Goal: Find specific page/section: Find specific page/section

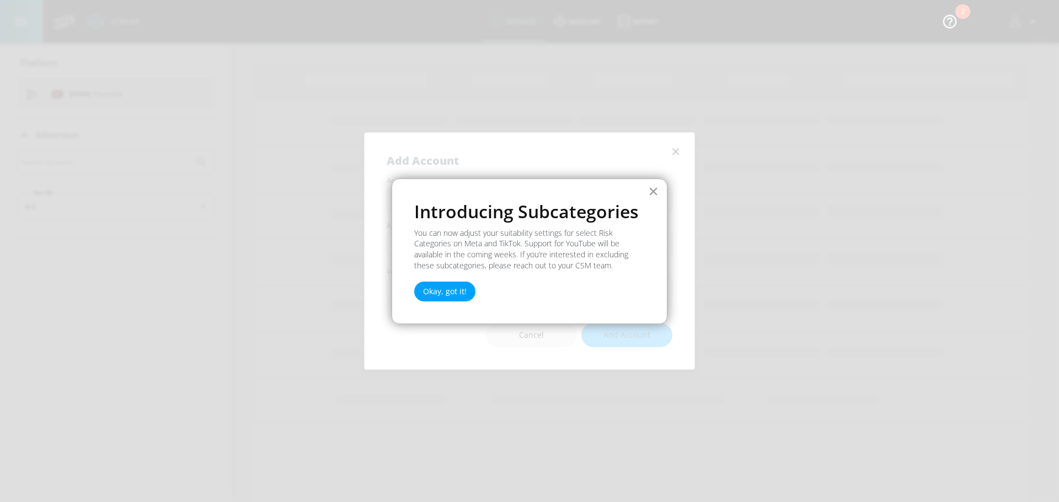
click at [656, 190] on button "×" at bounding box center [653, 191] width 10 height 18
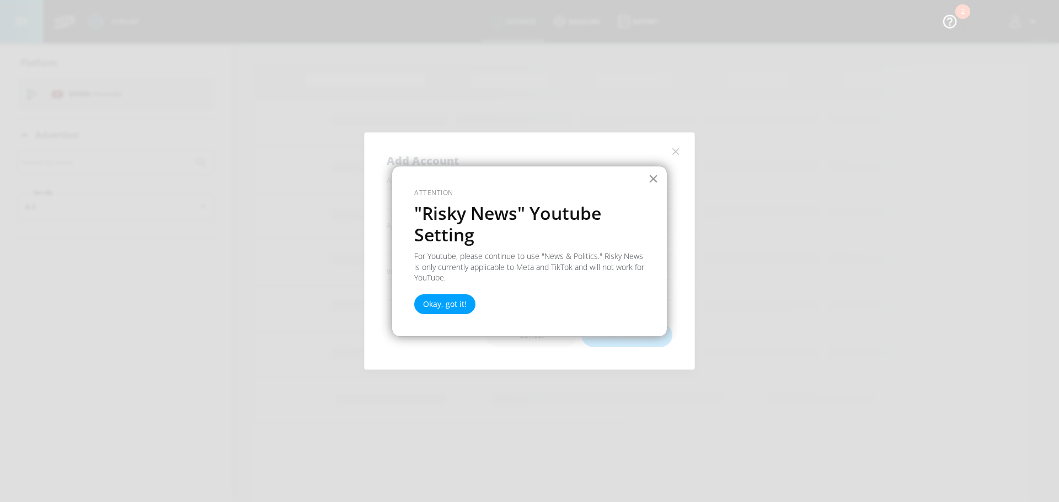
click at [653, 175] on button "×" at bounding box center [653, 179] width 10 height 18
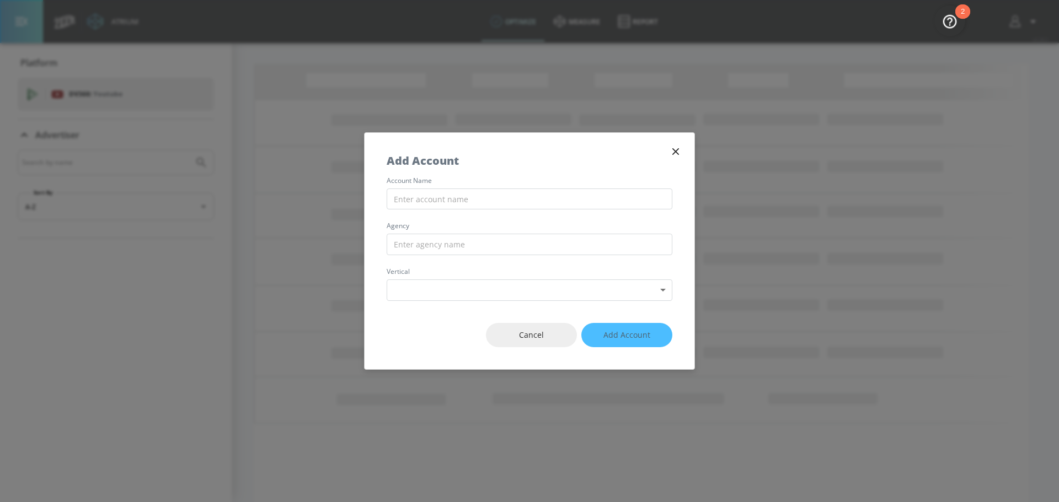
click at [674, 156] on icon "button" at bounding box center [675, 152] width 12 height 12
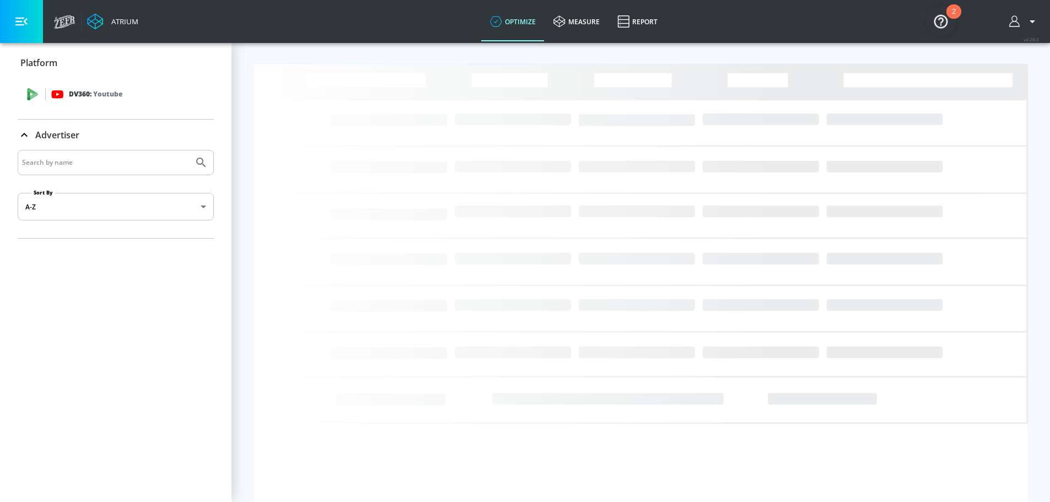
click at [118, 93] on p "Youtube" at bounding box center [107, 94] width 29 height 12
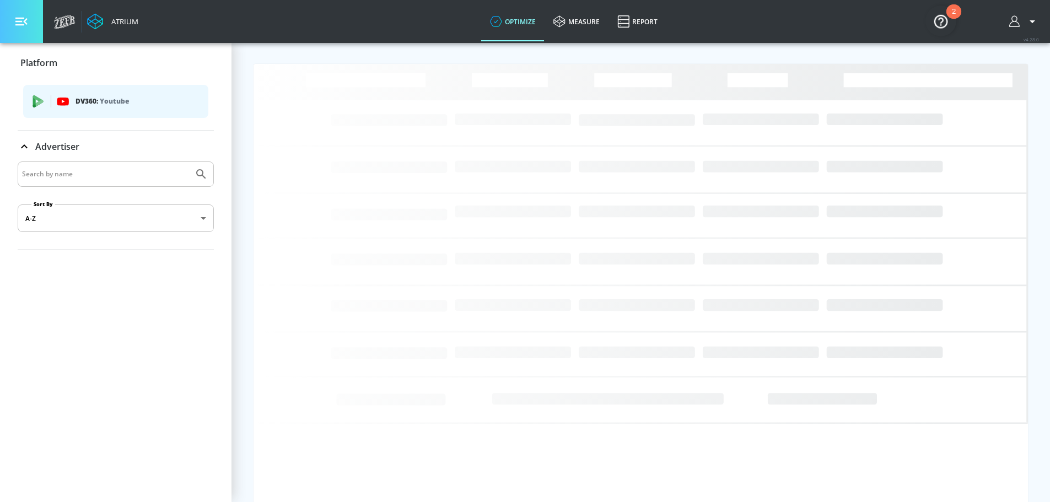
click at [29, 24] on button "button" at bounding box center [21, 21] width 43 height 43
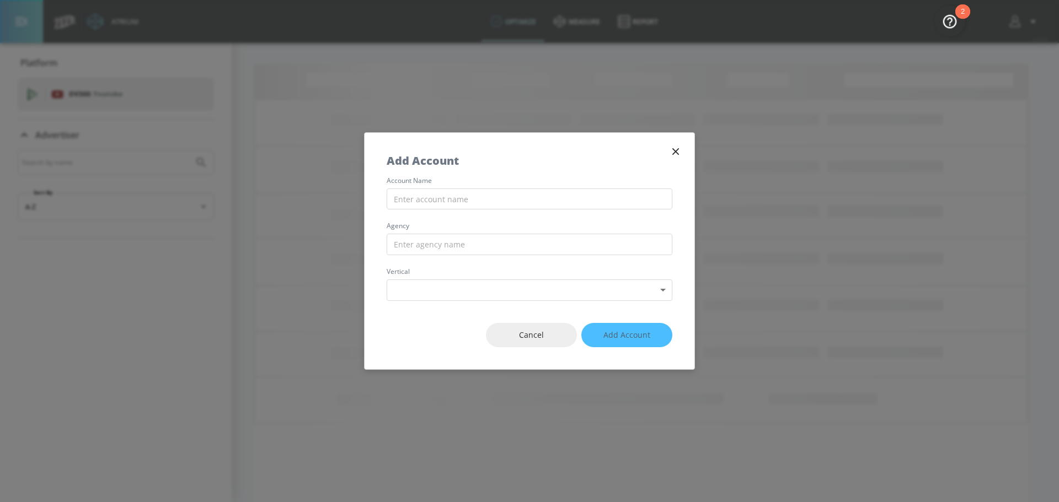
click at [669, 152] on button "button" at bounding box center [675, 151] width 15 height 15
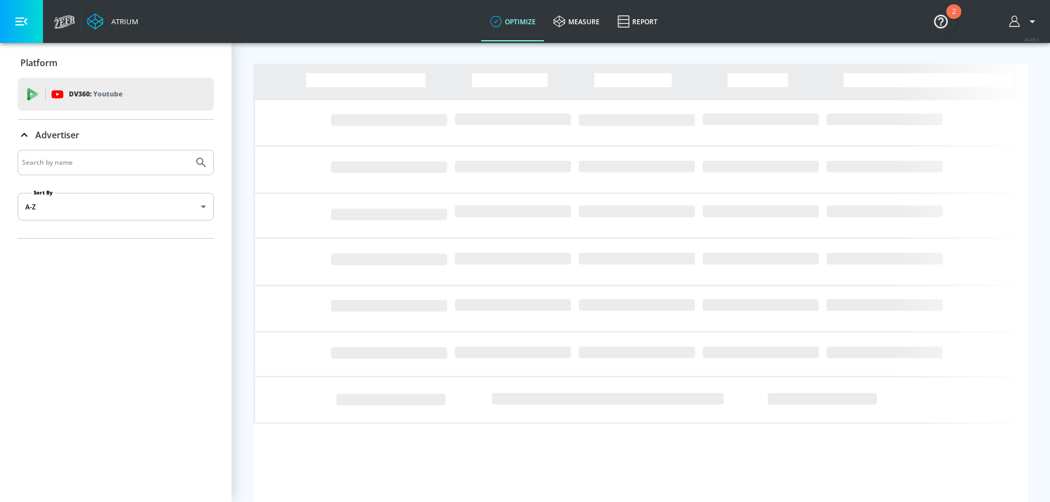
click at [19, 23] on icon "button" at bounding box center [21, 21] width 12 height 12
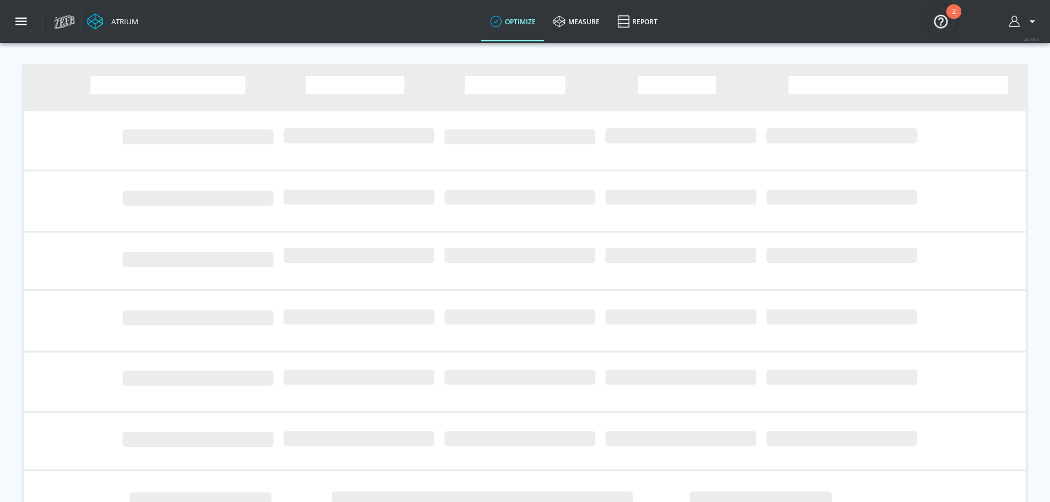
click at [58, 24] on icon at bounding box center [65, 22] width 22 height 14
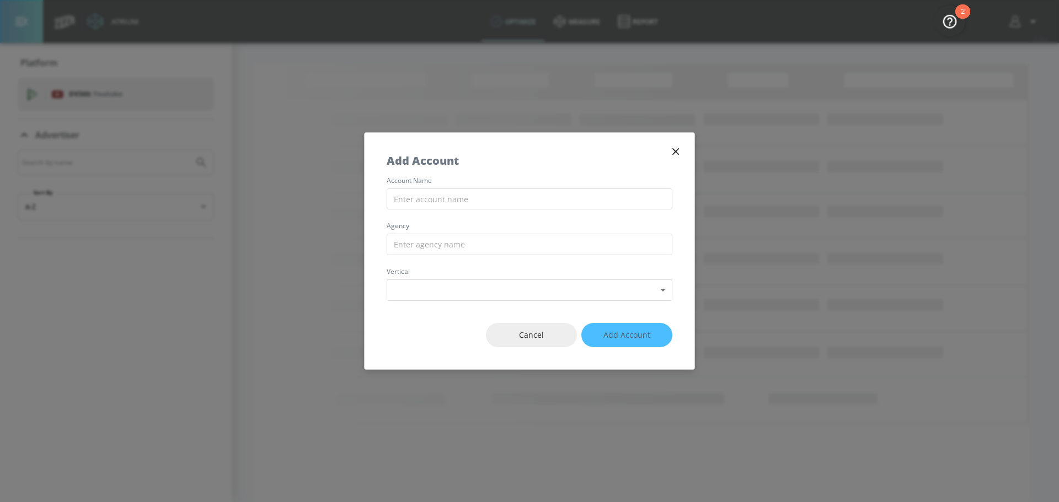
click at [676, 151] on icon "button" at bounding box center [675, 151] width 7 height 7
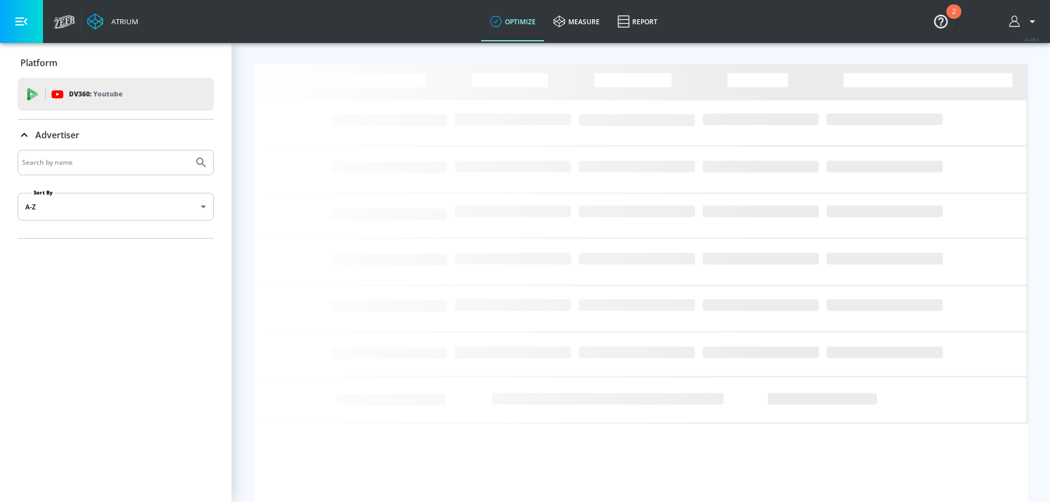
click at [1018, 31] on div at bounding box center [1024, 21] width 41 height 43
click at [1032, 19] on button "button" at bounding box center [1024, 21] width 30 height 13
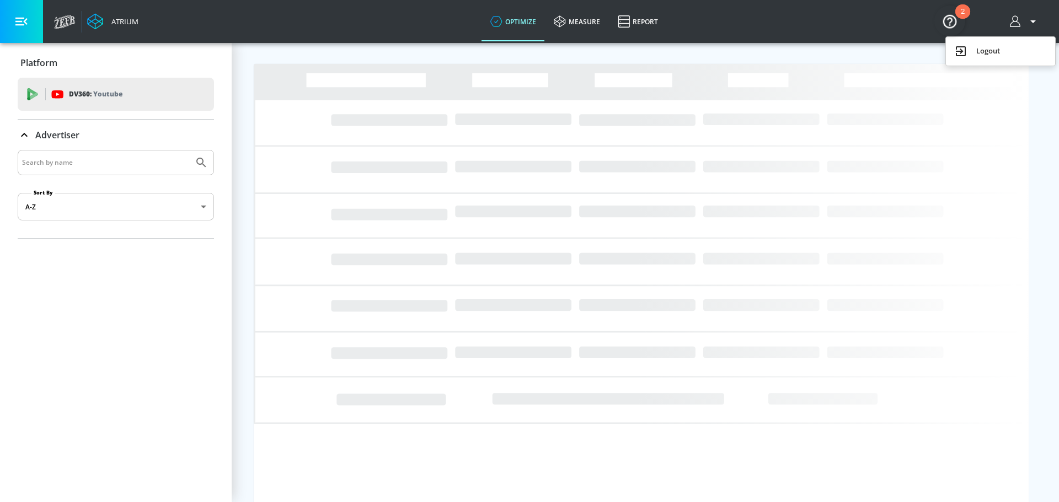
click at [989, 45] on div "Logout" at bounding box center [1000, 51] width 93 height 13
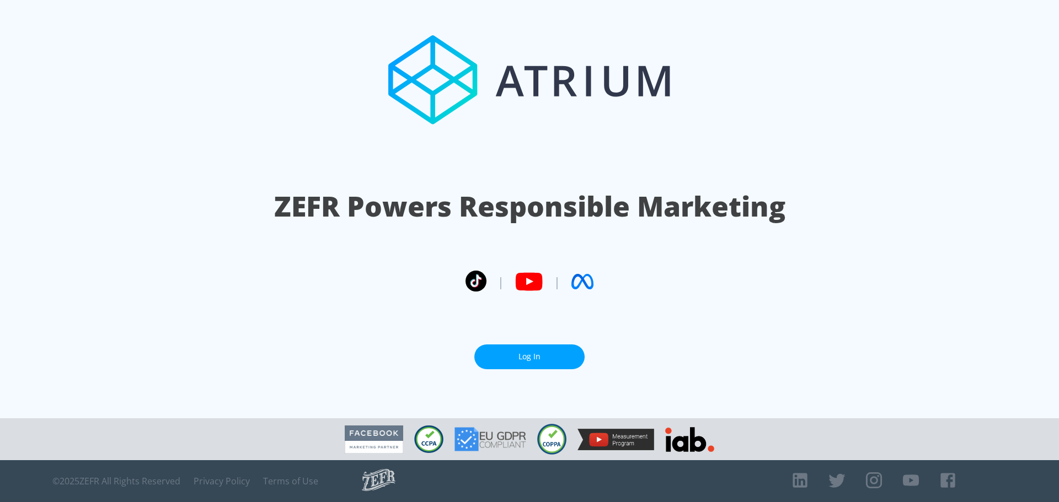
click at [552, 356] on link "Log In" at bounding box center [529, 357] width 110 height 25
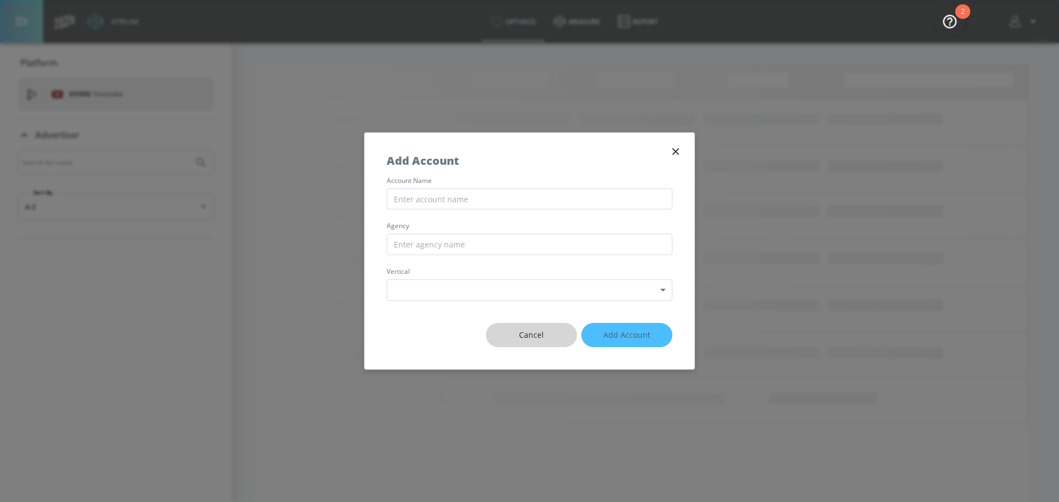
click at [534, 334] on span "Cancel" at bounding box center [531, 336] width 47 height 14
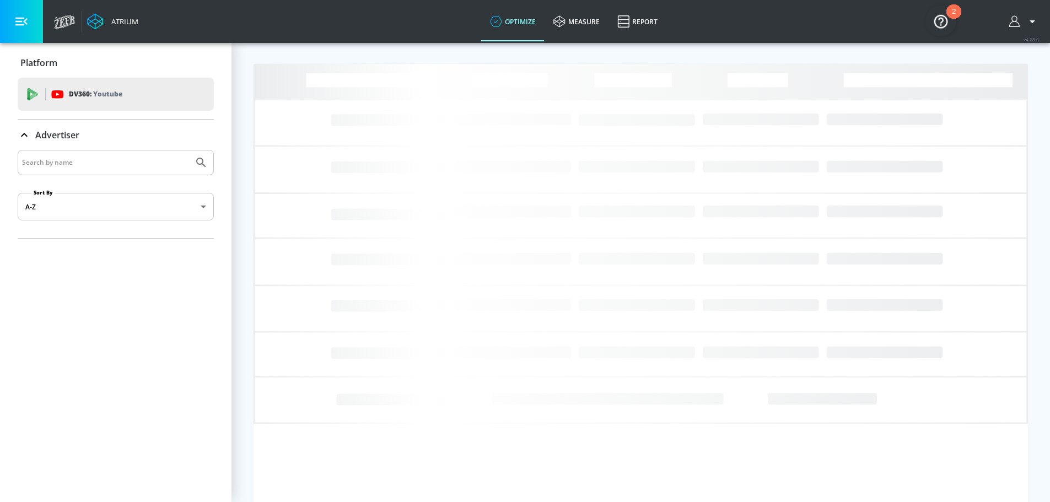
click at [928, 28] on img "Open Resource Center, 2 new notifications" at bounding box center [941, 21] width 31 height 31
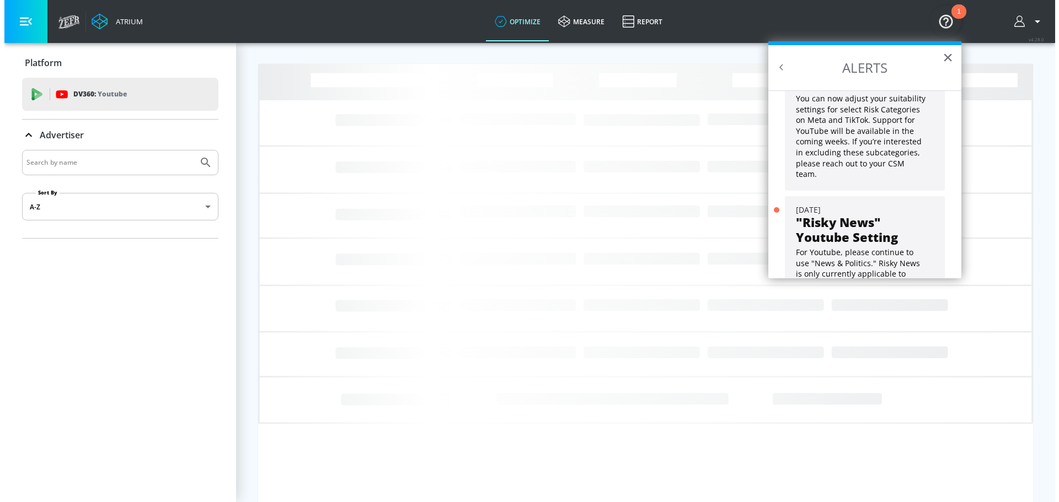
scroll to position [99, 0]
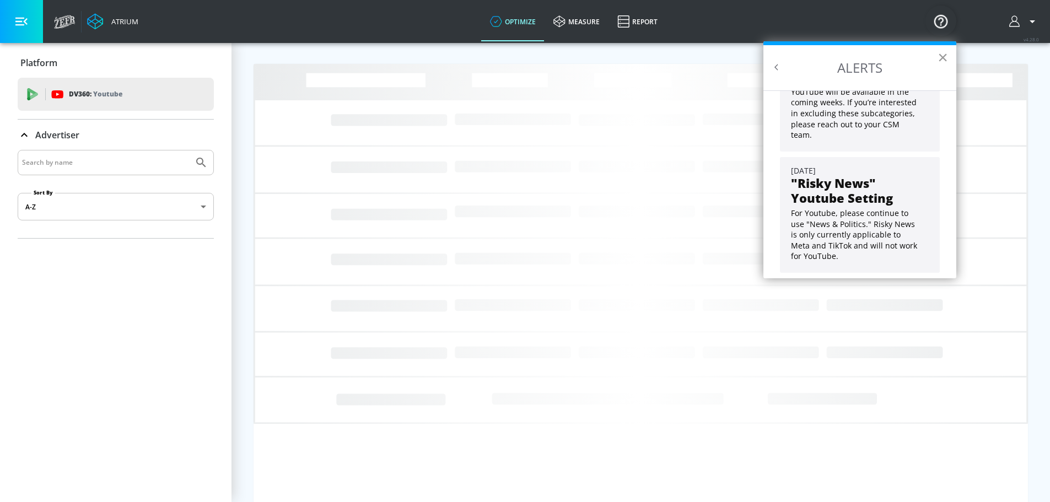
click at [946, 56] on button "×" at bounding box center [943, 58] width 10 height 18
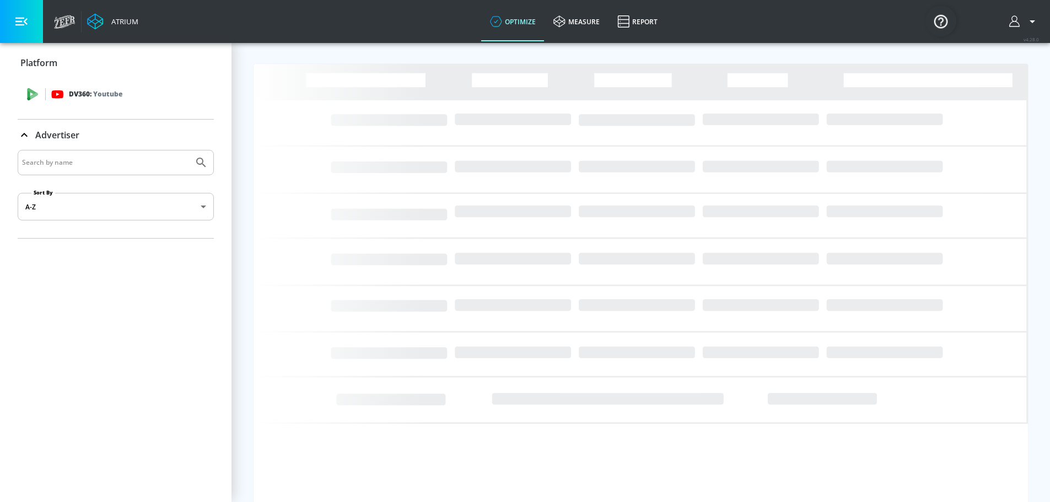
click at [135, 84] on div "DV360: Youtube" at bounding box center [116, 94] width 196 height 33
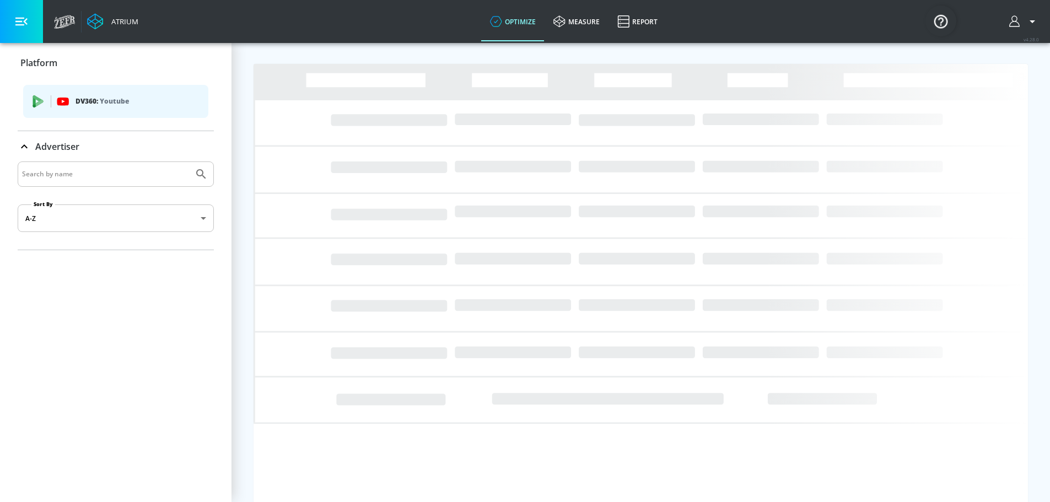
click at [123, 174] on input "Search by name" at bounding box center [105, 174] width 167 height 14
click at [69, 144] on p "Advertiser" at bounding box center [57, 147] width 44 height 12
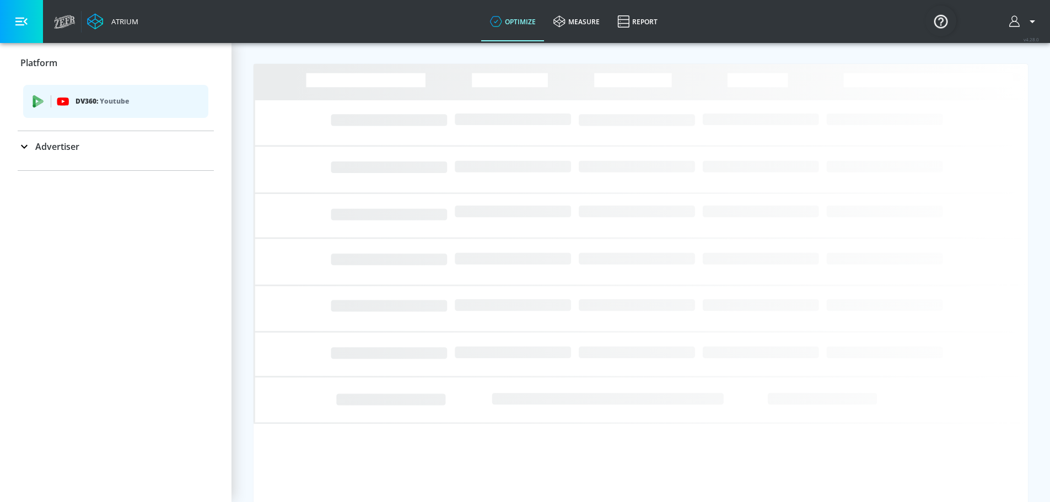
click at [57, 26] on icon at bounding box center [65, 22] width 22 height 14
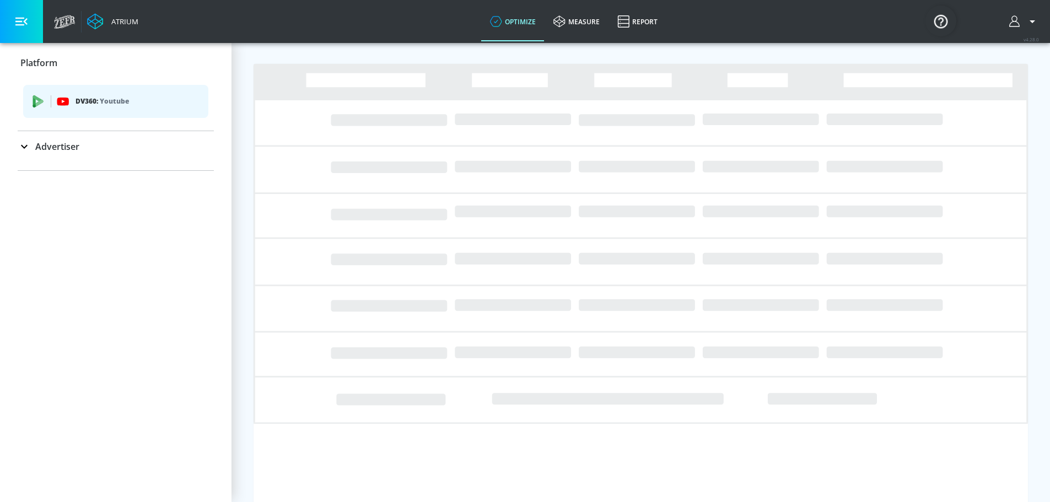
click at [119, 22] on div "Atrium" at bounding box center [122, 22] width 31 height 10
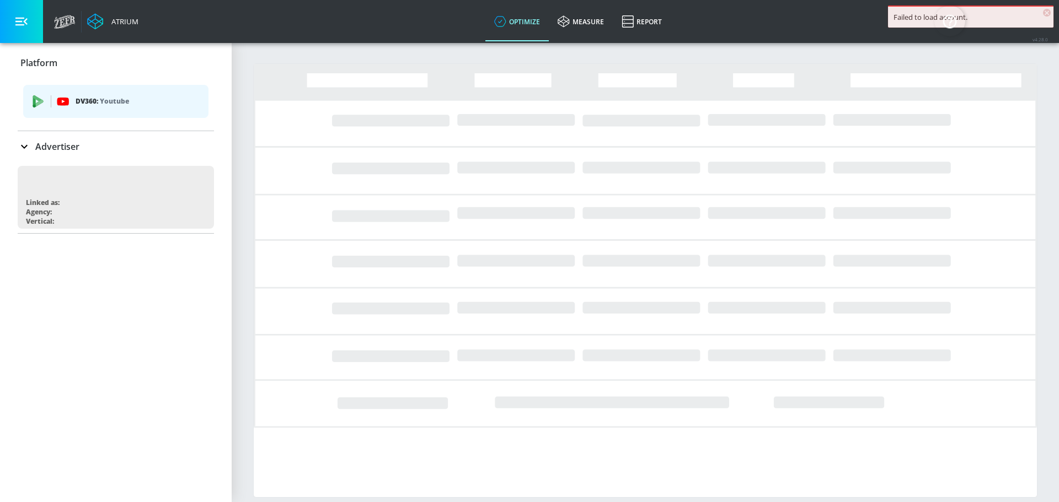
click at [20, 30] on button "button" at bounding box center [21, 21] width 43 height 43
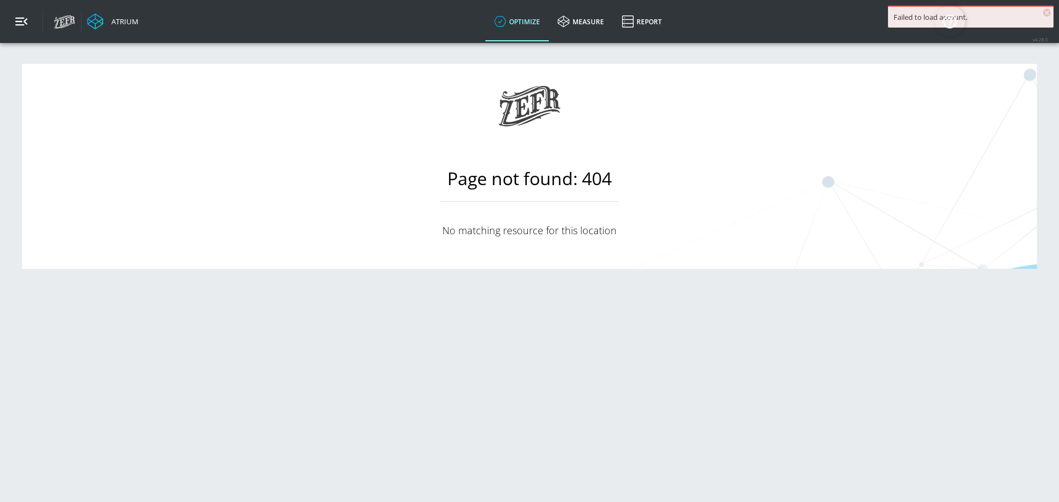
click at [25, 19] on icon "button" at bounding box center [21, 21] width 12 height 12
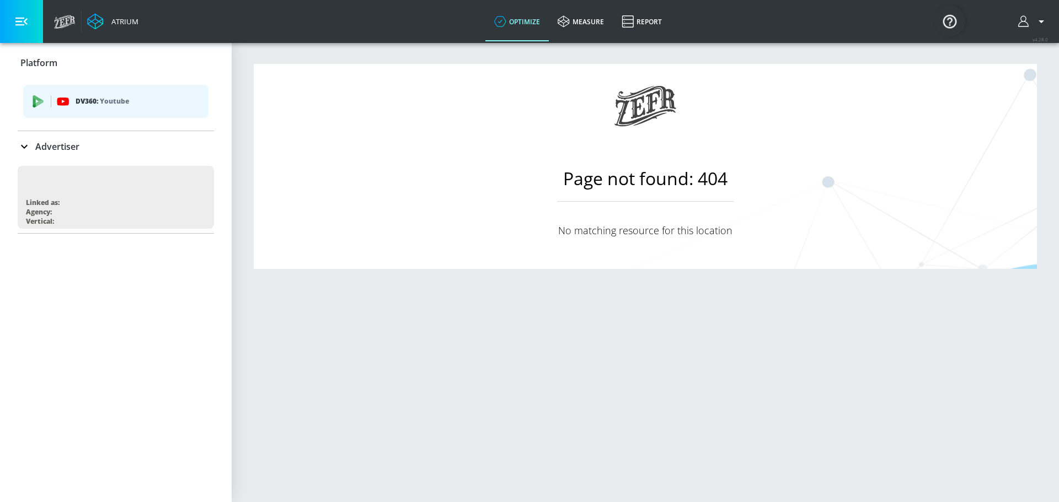
click at [61, 146] on p "Advertiser" at bounding box center [57, 147] width 44 height 12
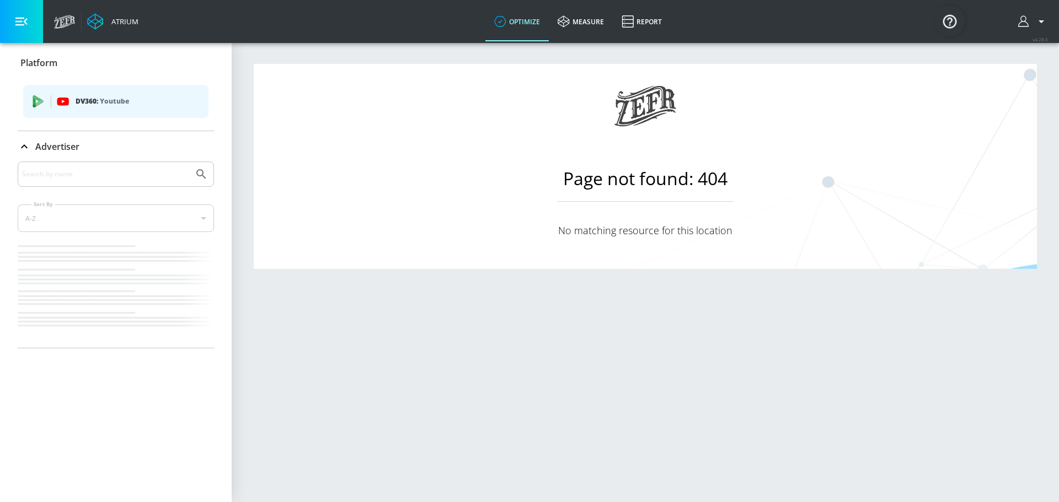
click at [45, 103] on span "DV360: Youtube" at bounding box center [116, 101] width 168 height 12
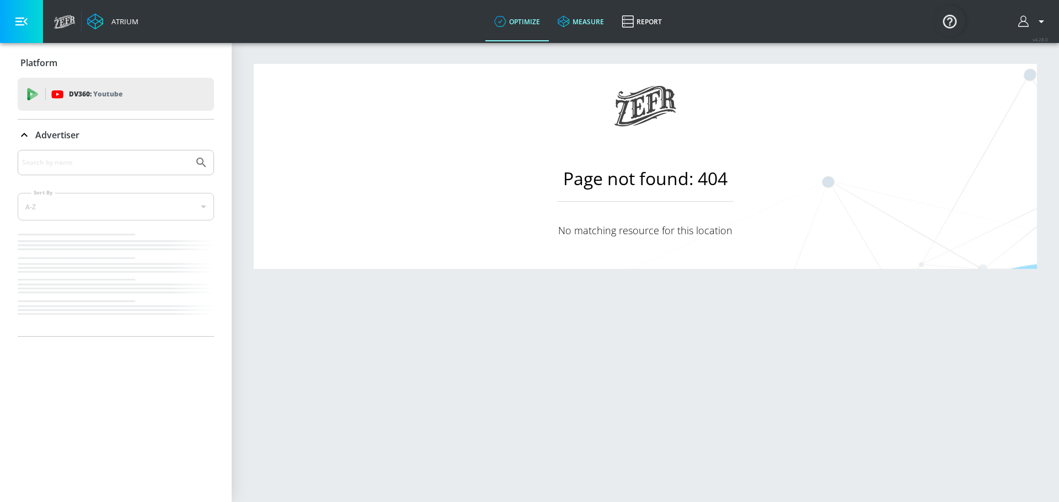
drag, startPoint x: 208, startPoint y: 0, endPoint x: 584, endPoint y: 26, distance: 376.9
click at [584, 26] on link "measure" at bounding box center [581, 22] width 64 height 40
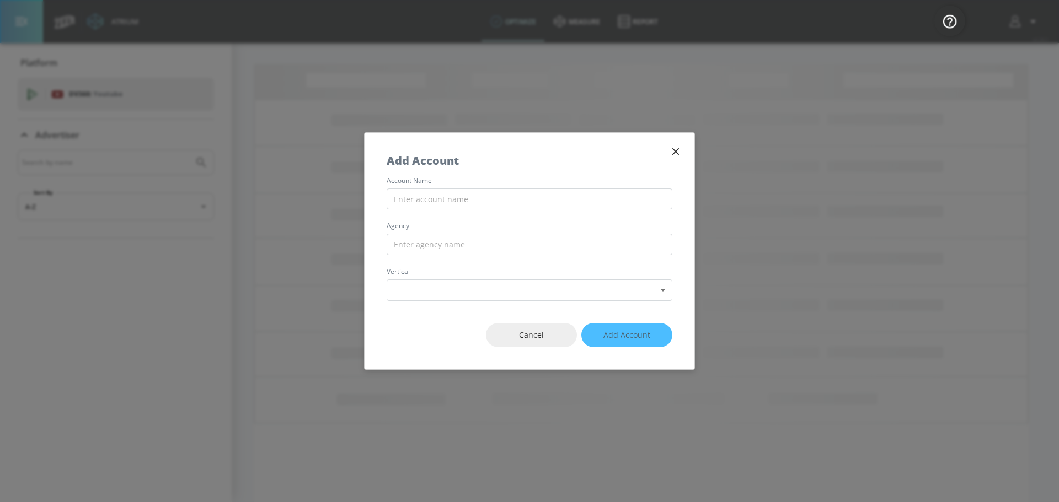
click at [678, 146] on icon "button" at bounding box center [675, 152] width 12 height 12
